Goal: Information Seeking & Learning: Learn about a topic

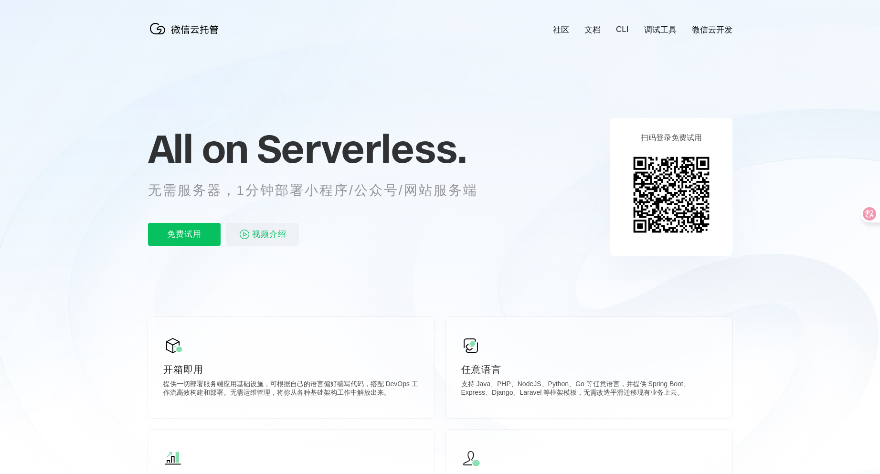
scroll to position [0, 1697]
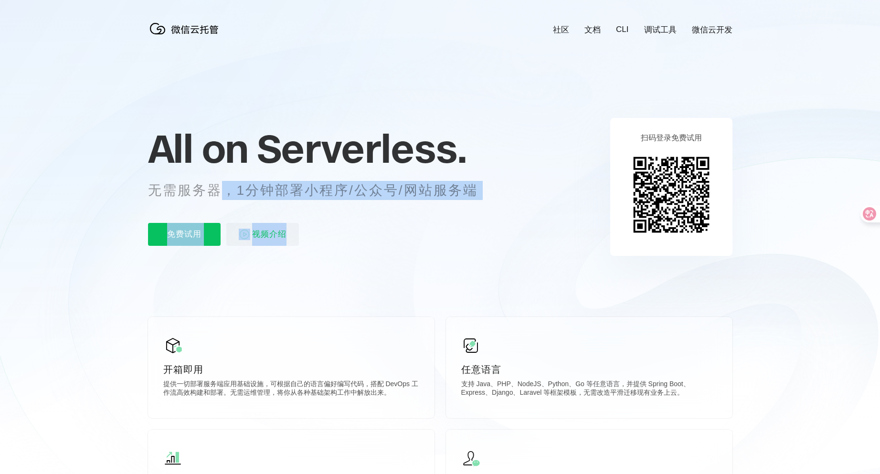
drag, startPoint x: 264, startPoint y: 189, endPoint x: 447, endPoint y: 205, distance: 183.0
click at [439, 201] on div "All on Serverless. 无需服务器，1分钟部署小程序/公众号/网站服务端 免费试用 视频介绍" at bounding box center [324, 186] width 353 height 138
click at [471, 226] on div "免费试用 视频介绍" at bounding box center [324, 234] width 353 height 23
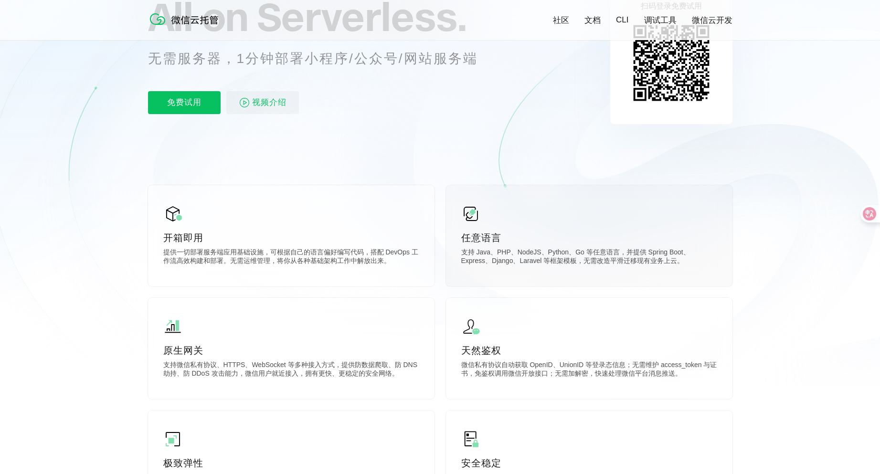
scroll to position [143, 0]
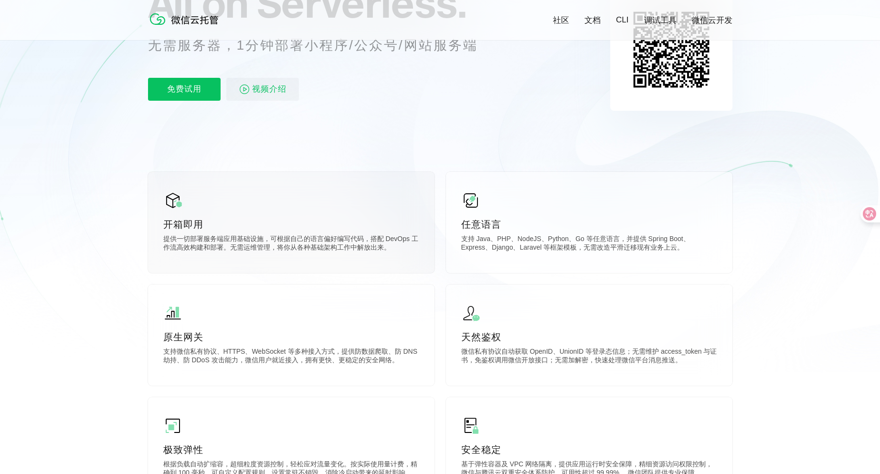
click at [262, 235] on div "开箱即用 提供一切部署服务端应用基础设施，可根据自己的语言偏好编写代码，搭配 DevOps 工作流高效构建和部署。无需运维管理，将你从各种基础架构工作中解放出…" at bounding box center [291, 222] width 286 height 101
click at [243, 241] on p "提供一切部署服务端应用基础设施，可根据自己的语言偏好编写代码，搭配 DevOps 工作流高效构建和部署。无需运维管理，将你从各种基础架构工作中解放出来。" at bounding box center [291, 244] width 256 height 19
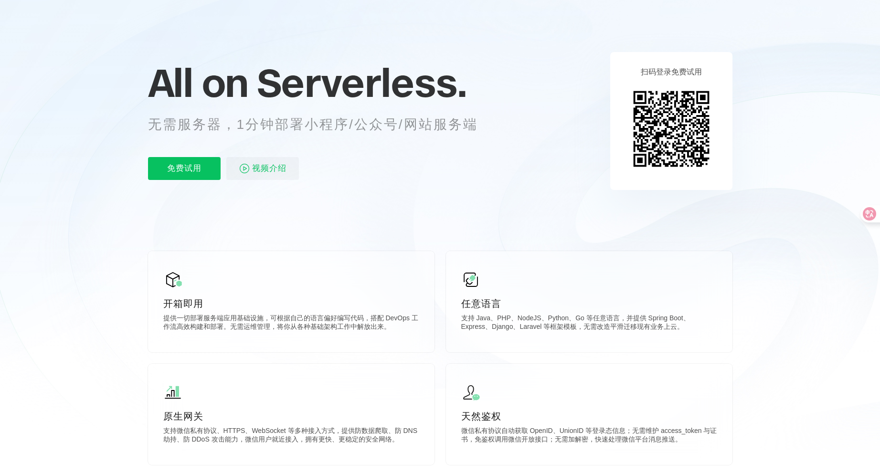
scroll to position [48, 0]
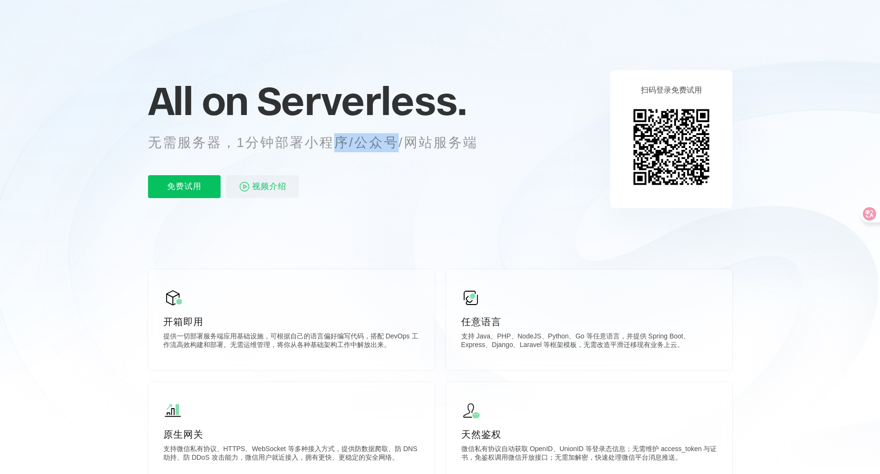
drag, startPoint x: 339, startPoint y: 143, endPoint x: 399, endPoint y: 140, distance: 59.2
click at [399, 140] on p "无需服务器，1分钟部署小程序/公众号/网站服务端" at bounding box center [321, 142] width 347 height 19
click at [401, 153] on div "All on Serverless. 无需服务器，1分钟部署小程序/公众号/网站服务端 免费试用 视频介绍" at bounding box center [324, 139] width 353 height 138
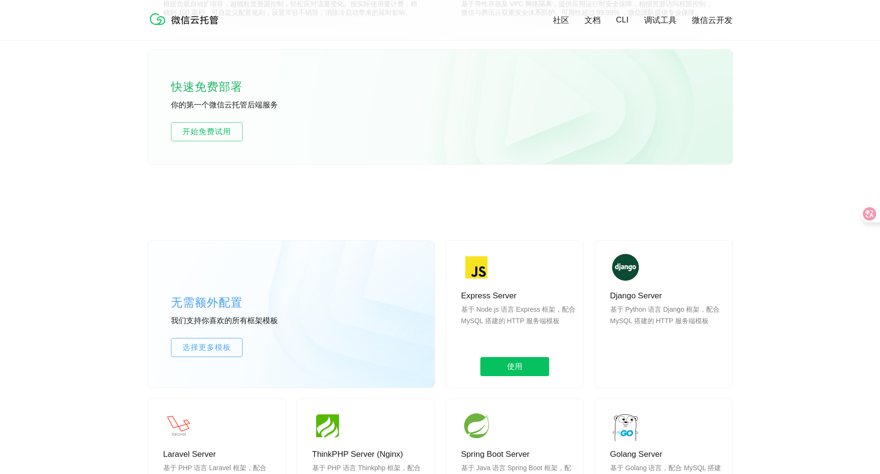
scroll to position [620, 0]
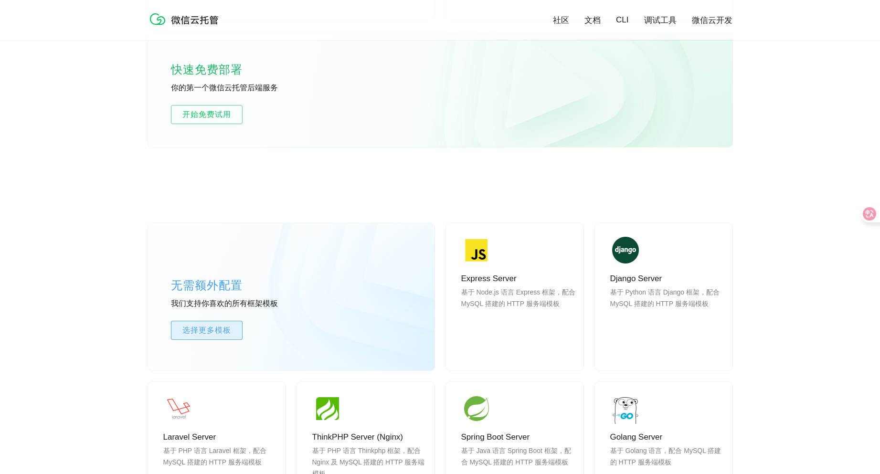
click at [221, 334] on span "选择更多模板" at bounding box center [206, 330] width 71 height 11
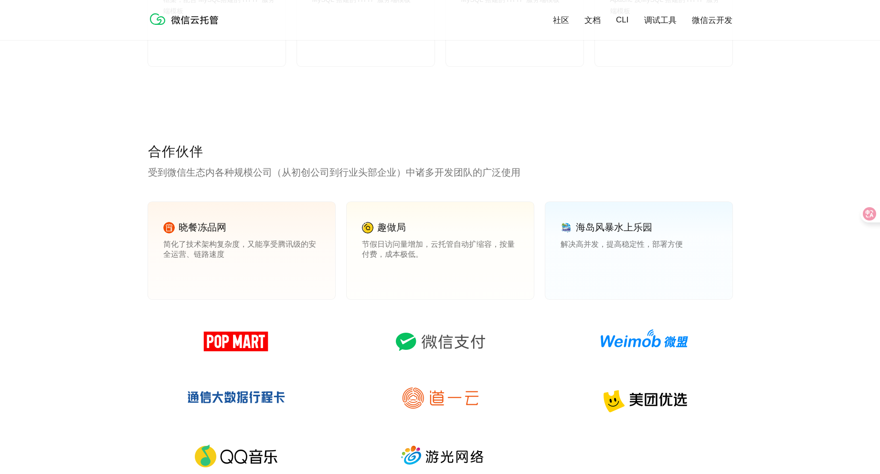
scroll to position [1242, 0]
drag, startPoint x: 293, startPoint y: 244, endPoint x: 288, endPoint y: 254, distance: 11.5
click at [293, 243] on p "简化了技术架构复杂度，又能享受腾讯级的安全运营、链路速度" at bounding box center [241, 248] width 157 height 19
click at [187, 276] on link "查看案例" at bounding box center [176, 274] width 27 height 9
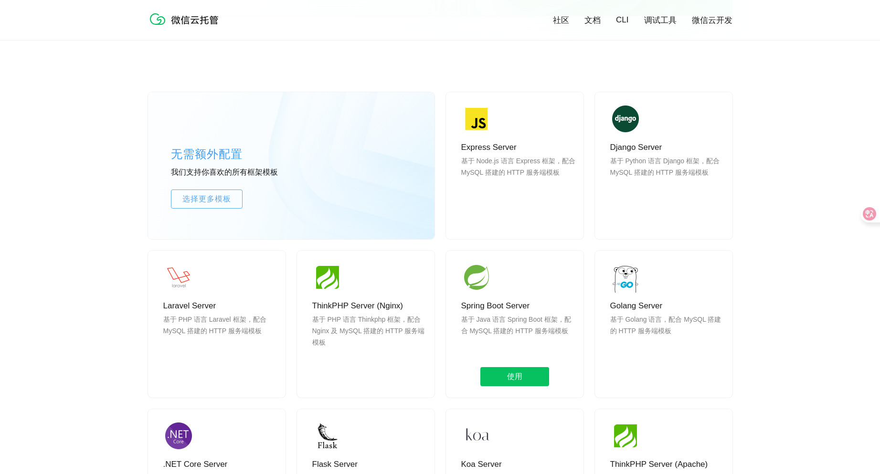
scroll to position [717, 0]
